Goal: Task Accomplishment & Management: Manage account settings

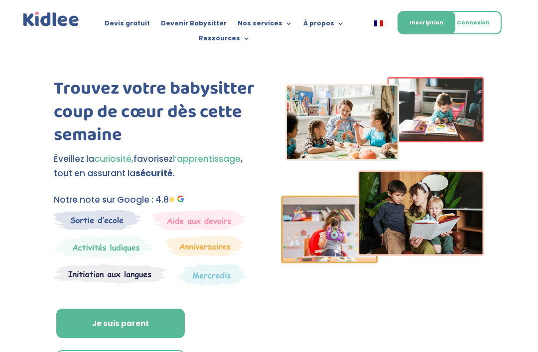
click at [476, 24] on link "Connexion" at bounding box center [473, 22] width 57 height 23
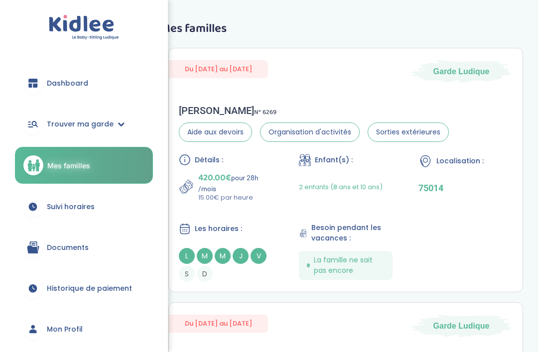
click at [100, 205] on link "Suivi horaires" at bounding box center [84, 207] width 138 height 36
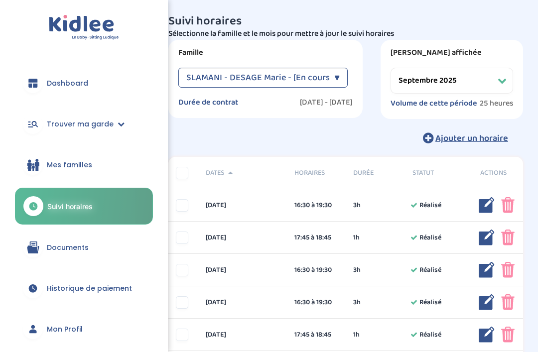
select select "septembre 2025"
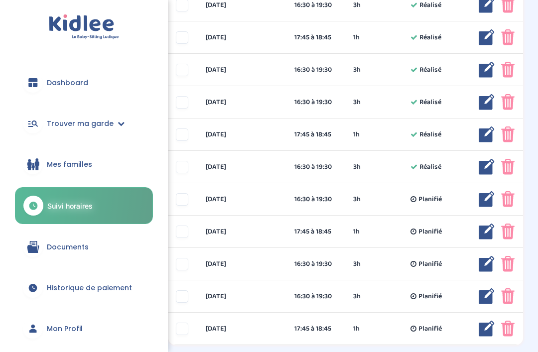
scroll to position [201, 0]
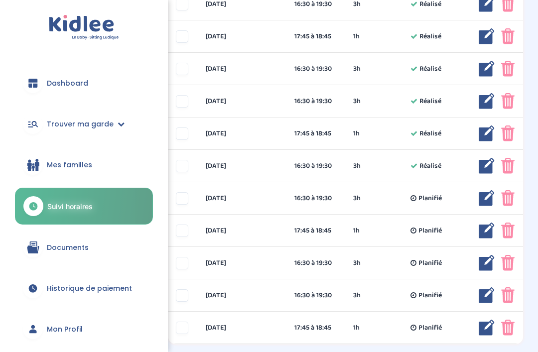
click at [76, 330] on span "Mon Profil" at bounding box center [65, 329] width 36 height 10
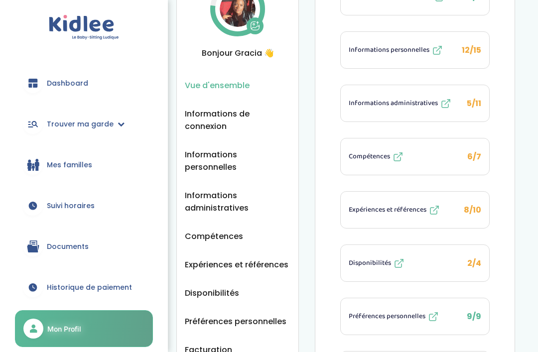
scroll to position [72, 0]
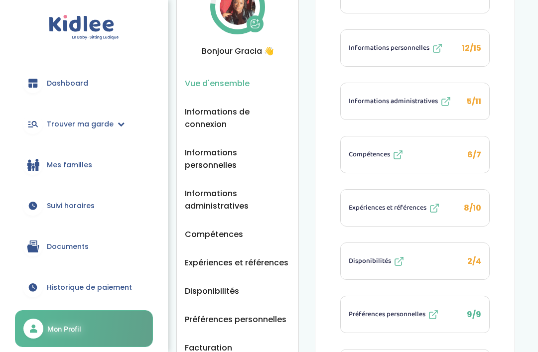
click at [218, 342] on span "Facturation" at bounding box center [208, 348] width 47 height 12
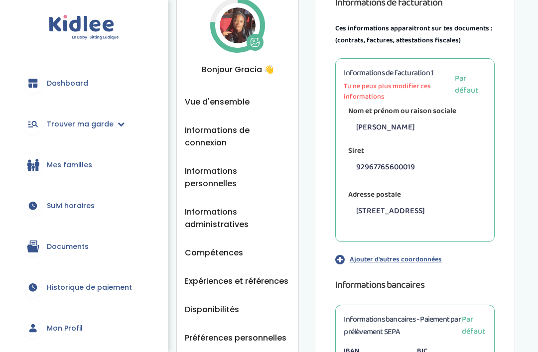
scroll to position [53, 0]
click at [236, 212] on span "Informations administratives" at bounding box center [238, 218] width 106 height 25
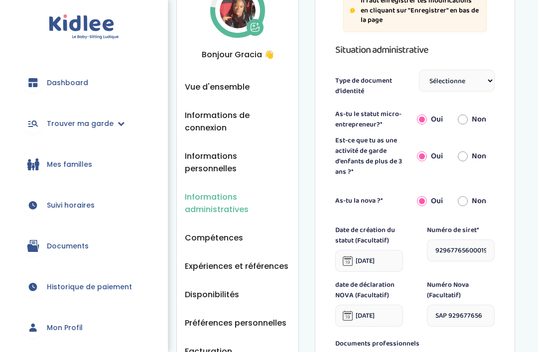
scroll to position [61, 0]
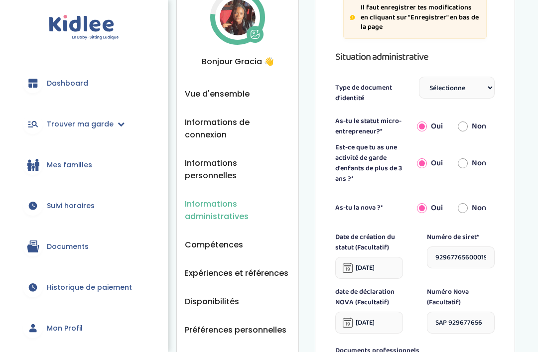
click at [222, 239] on span "Compétences" at bounding box center [214, 245] width 58 height 12
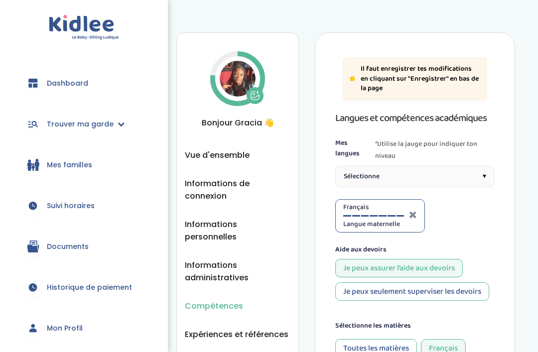
select select "CM2"
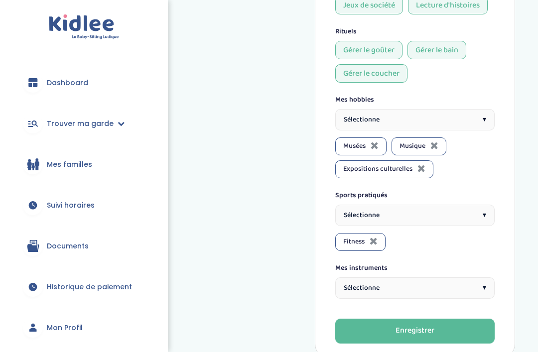
scroll to position [971, 0]
